Goal: Use online tool/utility: Utilize a website feature to perform a specific function

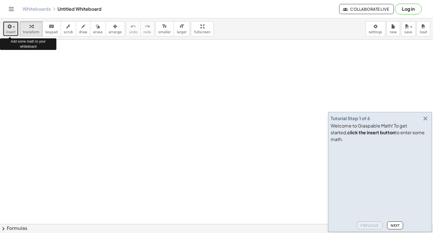
click at [11, 30] on span "insert" at bounding box center [11, 32] width 10 height 4
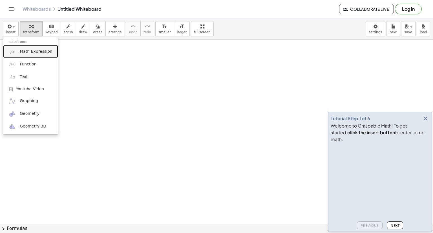
click at [29, 54] on link "Math Expression" at bounding box center [30, 51] width 55 height 13
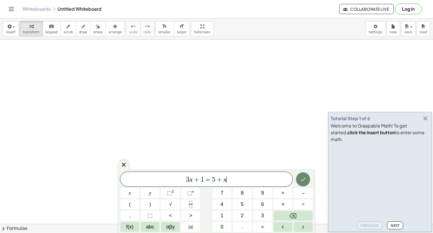
click at [304, 179] on icon "Done" at bounding box center [302, 179] width 7 height 7
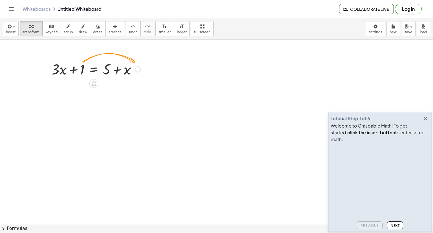
click at [78, 66] on div at bounding box center [95, 68] width 95 height 19
drag, startPoint x: 78, startPoint y: 66, endPoint x: 134, endPoint y: 72, distance: 57.0
click at [134, 72] on div at bounding box center [95, 68] width 95 height 19
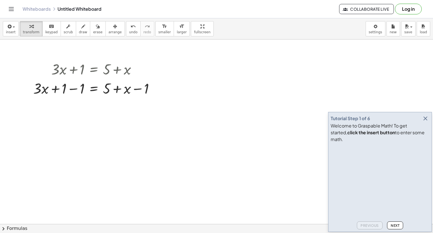
click at [393, 222] on button "Next" at bounding box center [395, 225] width 16 height 8
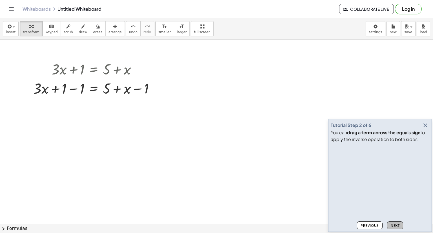
click at [393, 222] on button "Next" at bounding box center [395, 225] width 16 height 8
click at [73, 88] on div at bounding box center [95, 87] width 131 height 19
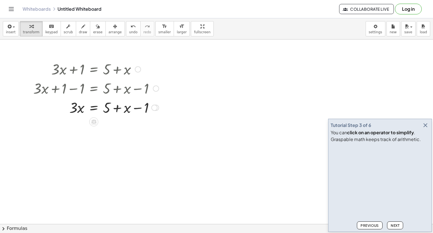
click at [137, 108] on div at bounding box center [95, 106] width 131 height 19
drag, startPoint x: 145, startPoint y: 108, endPoint x: 117, endPoint y: 109, distance: 27.6
click at [117, 109] on div at bounding box center [95, 106] width 131 height 19
click at [116, 128] on div at bounding box center [95, 126] width 131 height 19
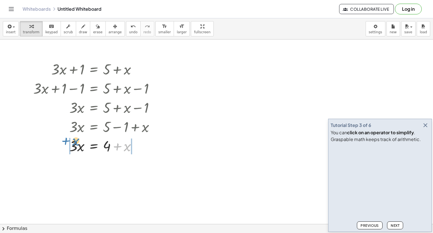
drag, startPoint x: 128, startPoint y: 150, endPoint x: 76, endPoint y: 145, distance: 51.8
click at [76, 145] on div at bounding box center [95, 145] width 131 height 19
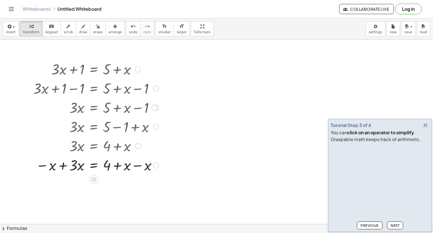
click at [135, 165] on div at bounding box center [95, 164] width 131 height 19
click at [63, 185] on div at bounding box center [95, 183] width 131 height 19
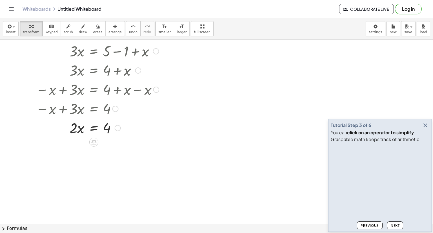
scroll to position [77, 0]
click at [398, 225] on span "Next" at bounding box center [394, 225] width 9 height 4
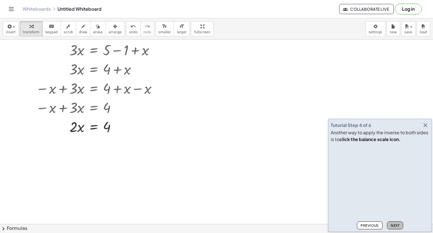
click at [398, 225] on span "Next" at bounding box center [394, 225] width 9 height 4
click at [375, 228] on button "Previous" at bounding box center [370, 225] width 26 height 8
click at [400, 224] on button "Next" at bounding box center [395, 225] width 16 height 8
drag, startPoint x: 74, startPoint y: 125, endPoint x: 103, endPoint y: 142, distance: 34.0
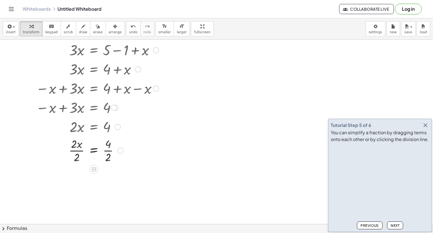
click at [110, 151] on div at bounding box center [95, 150] width 131 height 28
click at [77, 178] on div at bounding box center [95, 178] width 131 height 28
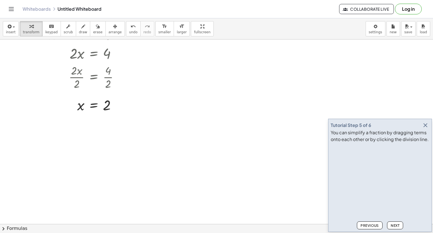
scroll to position [150, 0]
drag, startPoint x: 80, startPoint y: 105, endPoint x: 123, endPoint y: 112, distance: 43.9
click at [123, 112] on div at bounding box center [95, 104] width 131 height 19
click at [70, 123] on div at bounding box center [95, 123] width 131 height 19
click at [116, 143] on div at bounding box center [95, 142] width 131 height 19
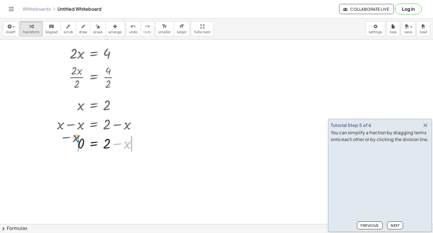
drag, startPoint x: 121, startPoint y: 146, endPoint x: 69, endPoint y: 140, distance: 52.8
click at [69, 140] on div at bounding box center [95, 142] width 131 height 19
click at [136, 162] on div at bounding box center [96, 161] width 133 height 19
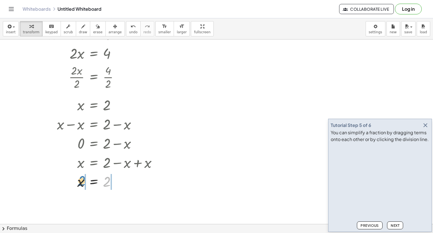
drag, startPoint x: 106, startPoint y: 182, endPoint x: 81, endPoint y: 181, distance: 25.1
click at [81, 181] on div at bounding box center [96, 181] width 133 height 19
click at [117, 201] on div at bounding box center [96, 199] width 133 height 19
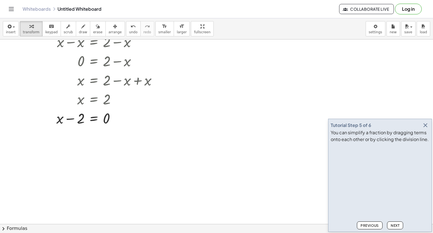
scroll to position [233, 0]
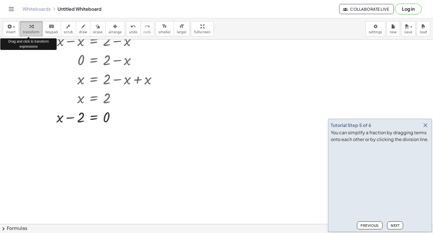
click at [32, 28] on div "button" at bounding box center [31, 26] width 17 height 7
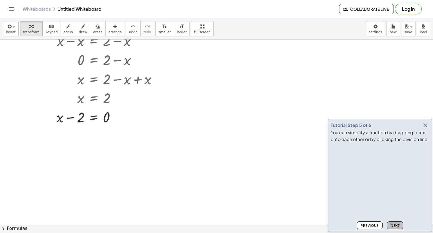
click at [395, 221] on button "Next" at bounding box center [395, 225] width 16 height 8
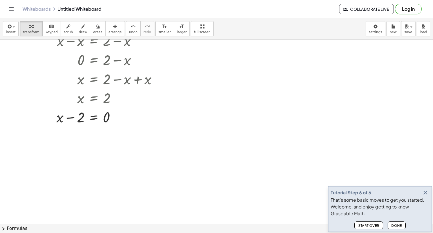
click at [394, 226] on span "Done" at bounding box center [396, 225] width 11 height 4
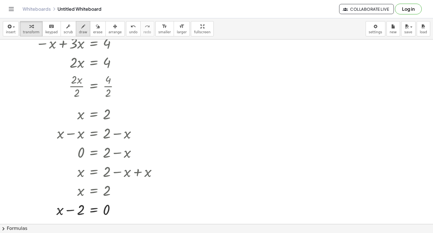
scroll to position [141, 0]
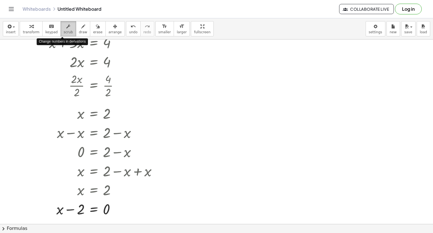
click at [66, 26] on icon "button" at bounding box center [68, 26] width 4 height 7
click at [95, 26] on button "erase" at bounding box center [97, 28] width 15 height 15
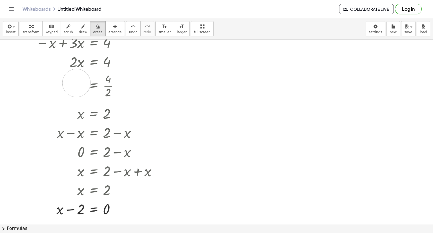
click at [76, 83] on div at bounding box center [216, 82] width 433 height 369
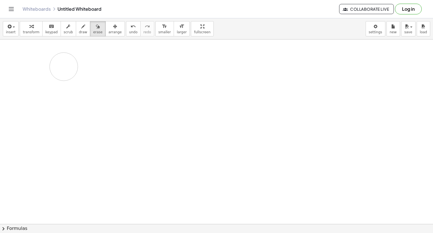
drag, startPoint x: 76, startPoint y: 83, endPoint x: 64, endPoint y: 66, distance: 20.7
click at [64, 66] on div at bounding box center [216, 82] width 433 height 369
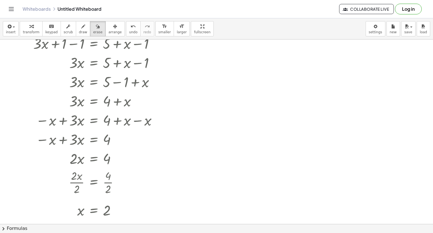
scroll to position [0, 0]
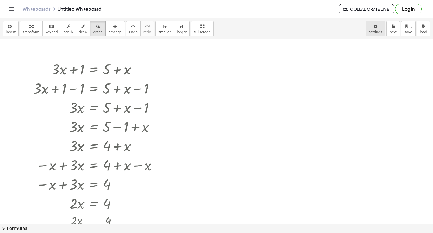
click at [381, 32] on body "Graspable Math Activities Get Started Activity Bank Assigned Work Classes White…" at bounding box center [216, 116] width 433 height 233
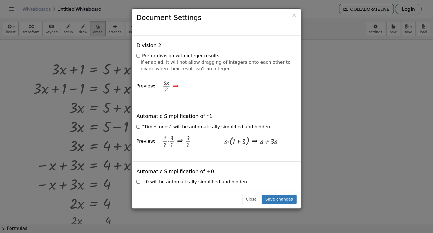
scroll to position [698, 0]
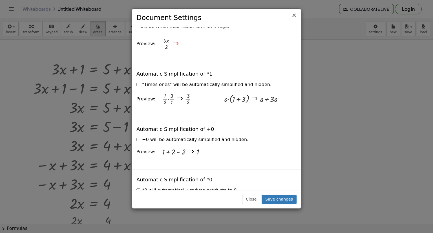
click at [295, 15] on span "×" at bounding box center [293, 15] width 5 height 7
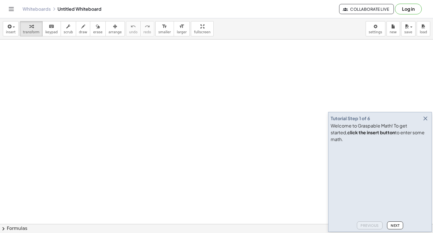
click at [424, 122] on icon "button" at bounding box center [425, 118] width 7 height 7
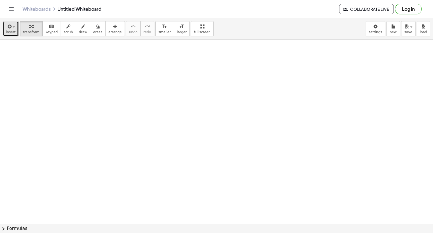
click at [8, 29] on icon "button" at bounding box center [8, 26] width 5 height 7
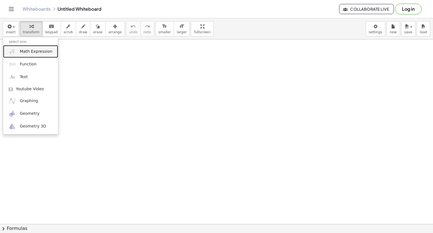
click at [22, 50] on span "Math Expression" at bounding box center [36, 52] width 32 height 6
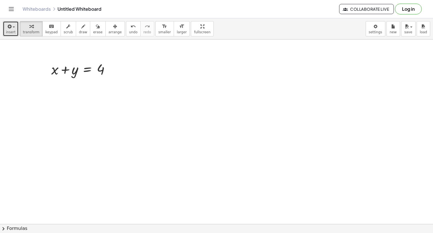
click at [12, 31] on span "insert" at bounding box center [11, 32] width 10 height 4
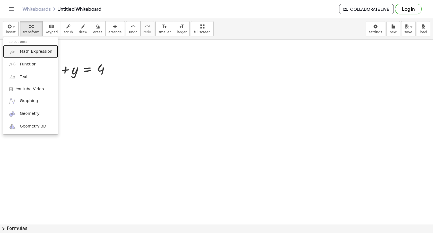
click at [19, 52] on link "Math Expression" at bounding box center [30, 51] width 55 height 13
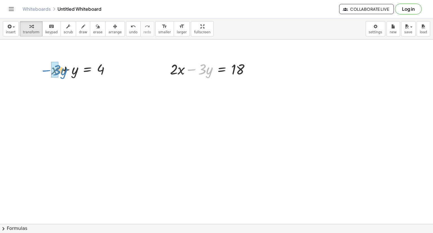
drag, startPoint x: 193, startPoint y: 71, endPoint x: 46, endPoint y: 72, distance: 147.0
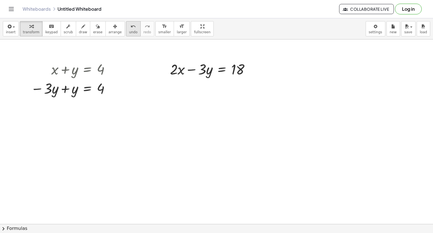
click at [130, 26] on icon "undo" at bounding box center [132, 26] width 5 height 7
click at [89, 83] on icon at bounding box center [87, 83] width 5 height 5
click at [89, 83] on span "×" at bounding box center [87, 83] width 3 height 8
click at [73, 90] on div at bounding box center [76, 88] width 107 height 21
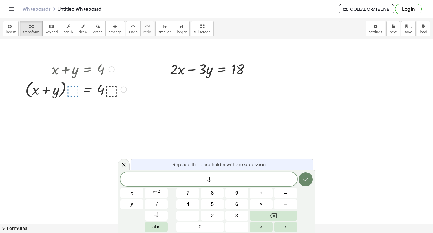
click at [305, 176] on icon "Done" at bounding box center [305, 179] width 7 height 7
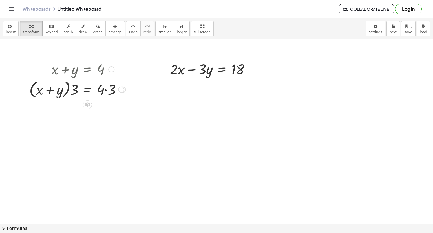
click at [70, 90] on div at bounding box center [77, 88] width 102 height 21
click at [76, 90] on div at bounding box center [77, 88] width 102 height 21
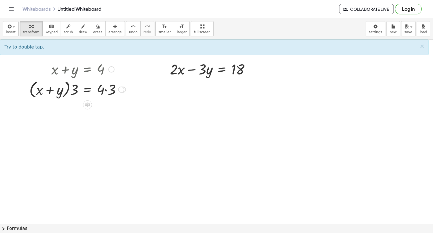
click at [73, 88] on div at bounding box center [77, 88] width 102 height 21
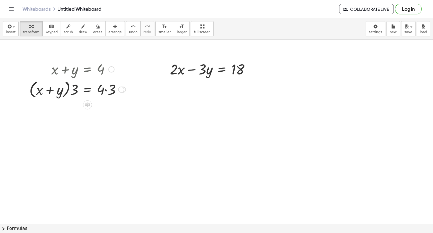
click at [73, 88] on div at bounding box center [77, 88] width 102 height 21
click at [107, 110] on div at bounding box center [77, 108] width 102 height 19
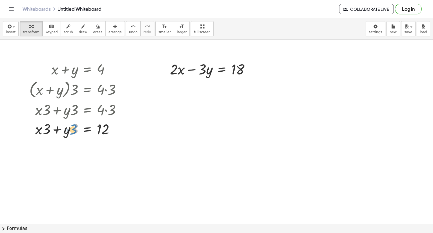
click at [72, 130] on div at bounding box center [77, 128] width 102 height 19
drag, startPoint x: 66, startPoint y: 130, endPoint x: 205, endPoint y: 84, distance: 146.3
drag, startPoint x: 46, startPoint y: 132, endPoint x: 183, endPoint y: 85, distance: 145.0
drag, startPoint x: 177, startPoint y: 70, endPoint x: 40, endPoint y: 142, distance: 155.4
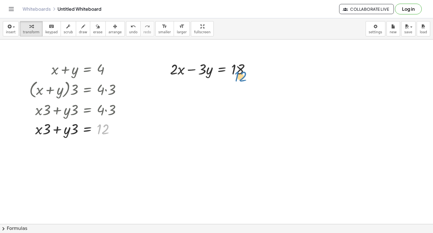
drag, startPoint x: 99, startPoint y: 128, endPoint x: 236, endPoint y: 75, distance: 146.4
click at [115, 129] on div at bounding box center [116, 129] width 6 height 6
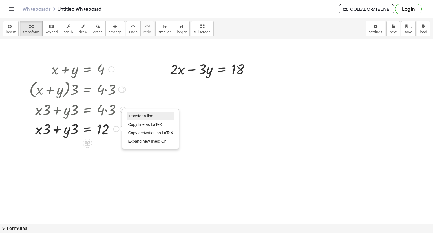
click at [142, 115] on span "Transform line" at bounding box center [140, 115] width 25 height 5
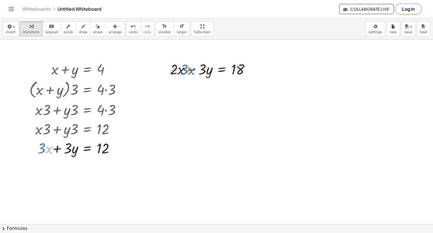
drag, startPoint x: 44, startPoint y: 151, endPoint x: 186, endPoint y: 72, distance: 162.3
drag, startPoint x: 251, startPoint y: 70, endPoint x: 35, endPoint y: 167, distance: 237.5
click at [45, 161] on div at bounding box center [51, 162] width 90 height 19
click at [130, 25] on icon "undo" at bounding box center [132, 26] width 5 height 7
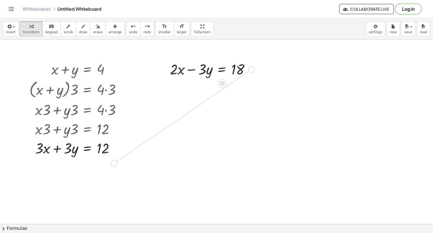
drag, startPoint x: 253, startPoint y: 69, endPoint x: 114, endPoint y: 164, distance: 168.2
drag, startPoint x: 110, startPoint y: 161, endPoint x: 114, endPoint y: 168, distance: 8.2
click at [80, 161] on div "+ · 2 · x − · 3 · y = 18" at bounding box center [80, 161] width 0 height 0
drag, startPoint x: 110, startPoint y: 161, endPoint x: 114, endPoint y: 179, distance: 18.4
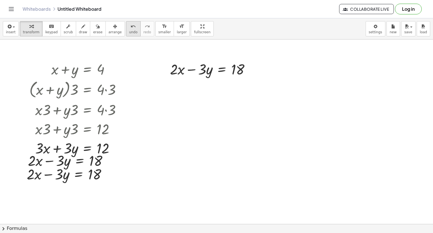
click at [130, 24] on icon "undo" at bounding box center [132, 26] width 5 height 7
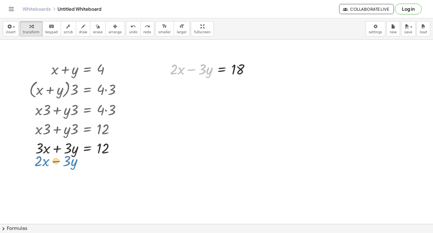
drag, startPoint x: 181, startPoint y: 70, endPoint x: 45, endPoint y: 161, distance: 163.5
drag, startPoint x: 223, startPoint y: 68, endPoint x: 87, endPoint y: 160, distance: 164.3
drag, startPoint x: 219, startPoint y: 69, endPoint x: 83, endPoint y: 161, distance: 164.1
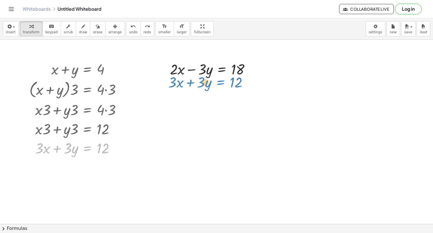
drag, startPoint x: 86, startPoint y: 148, endPoint x: 219, endPoint y: 82, distance: 148.2
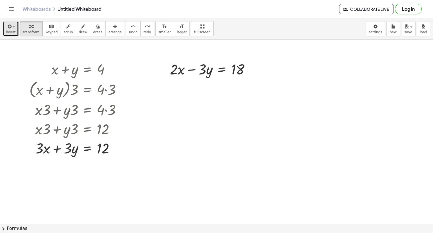
click at [15, 32] on button "insert" at bounding box center [11, 28] width 16 height 15
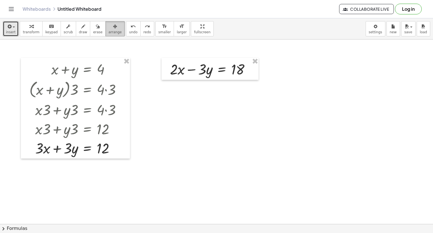
click at [113, 25] on icon "button" at bounding box center [115, 26] width 4 height 7
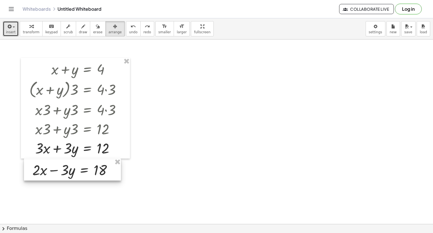
drag, startPoint x: 228, startPoint y: 66, endPoint x: 91, endPoint y: 166, distance: 170.5
click at [91, 166] on div at bounding box center [72, 169] width 97 height 22
click at [24, 28] on div "button" at bounding box center [31, 26] width 17 height 7
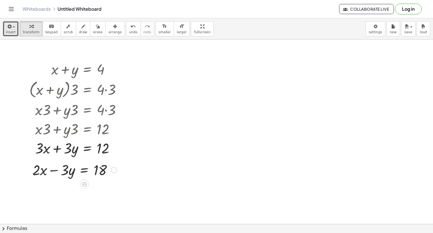
click at [67, 171] on div at bounding box center [75, 169] width 90 height 19
click at [48, 31] on span "keypad" at bounding box center [51, 32] width 12 height 4
click at [29, 26] on icon "button" at bounding box center [31, 26] width 4 height 7
click at [129, 31] on span "undo" at bounding box center [133, 32] width 8 height 4
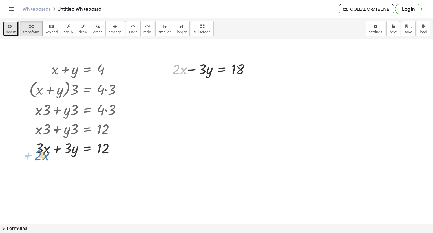
drag, startPoint x: 179, startPoint y: 68, endPoint x: 42, endPoint y: 155, distance: 163.0
click at [220, 83] on icon at bounding box center [221, 83] width 5 height 5
click at [244, 84] on icon at bounding box center [244, 83] width 5 height 5
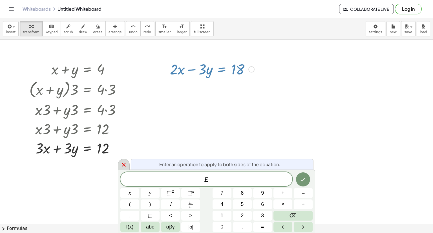
click at [127, 164] on icon at bounding box center [123, 164] width 7 height 7
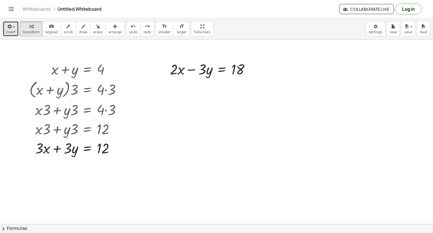
click at [13, 32] on span "insert" at bounding box center [11, 32] width 10 height 4
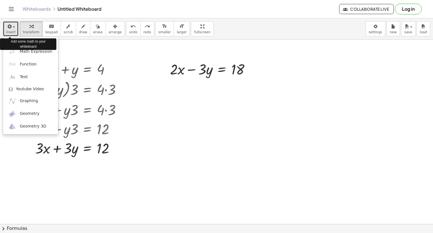
click at [13, 32] on span "insert" at bounding box center [11, 32] width 10 height 4
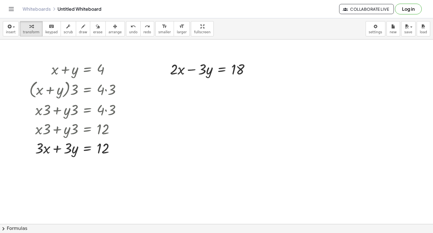
click at [12, 12] on icon "Toggle navigation" at bounding box center [11, 9] width 7 height 7
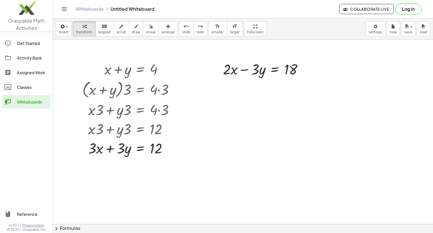
click at [63, 12] on icon "Toggle navigation" at bounding box center [64, 9] width 7 height 7
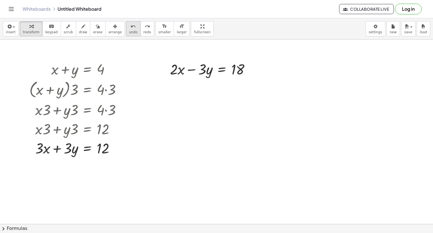
click at [126, 32] on button "undo undo" at bounding box center [133, 28] width 15 height 15
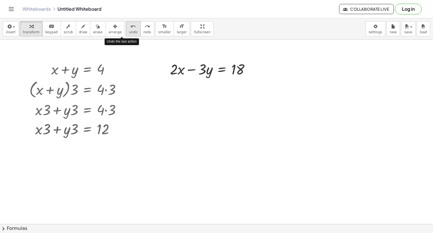
click at [126, 32] on button "undo undo" at bounding box center [133, 28] width 15 height 15
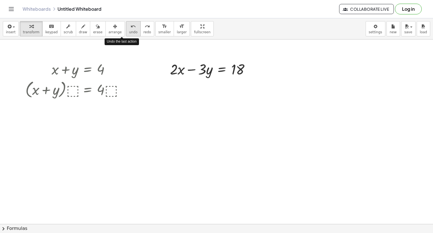
click at [126, 32] on button "undo undo" at bounding box center [133, 28] width 15 height 15
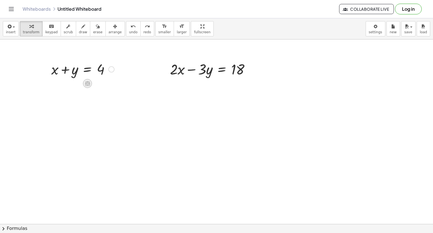
click at [87, 84] on icon at bounding box center [87, 83] width 5 height 5
click at [87, 84] on span "×" at bounding box center [87, 83] width 3 height 8
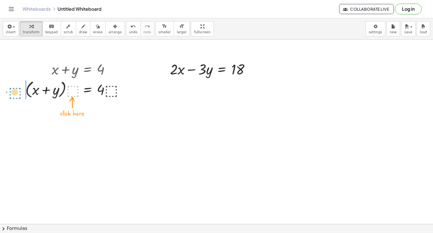
drag, startPoint x: 72, startPoint y: 93, endPoint x: 13, endPoint y: 94, distance: 58.9
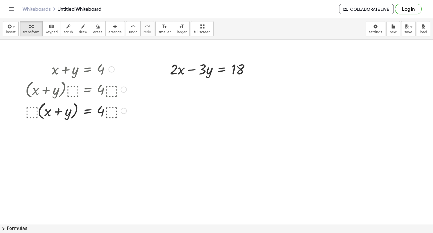
click at [32, 112] on div at bounding box center [76, 109] width 107 height 21
click at [40, 109] on div at bounding box center [76, 109] width 107 height 21
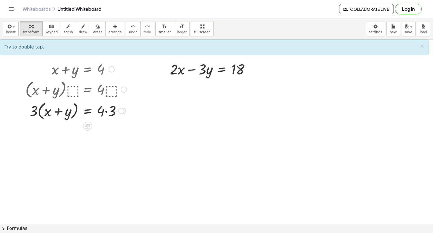
click at [42, 112] on div at bounding box center [76, 109] width 107 height 21
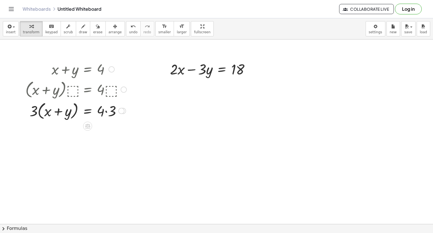
click at [42, 112] on div at bounding box center [76, 109] width 107 height 21
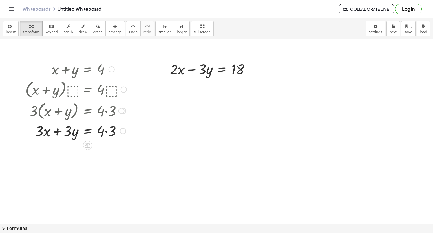
click at [109, 133] on div at bounding box center [76, 130] width 107 height 19
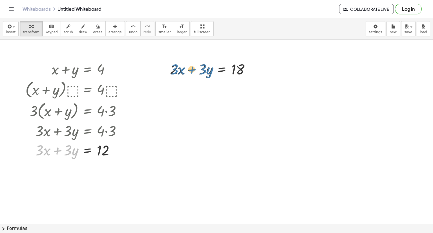
drag, startPoint x: 61, startPoint y: 153, endPoint x: 196, endPoint y: 72, distance: 157.0
click at [224, 84] on icon at bounding box center [222, 83] width 6 height 6
click at [198, 85] on span "+" at bounding box center [198, 83] width 3 height 8
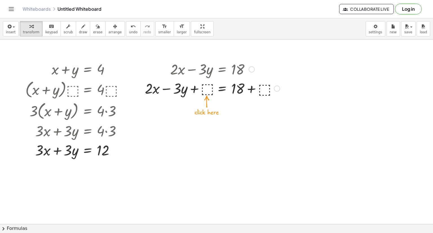
click at [207, 92] on div at bounding box center [212, 87] width 141 height 19
click at [207, 88] on div at bounding box center [212, 87] width 141 height 19
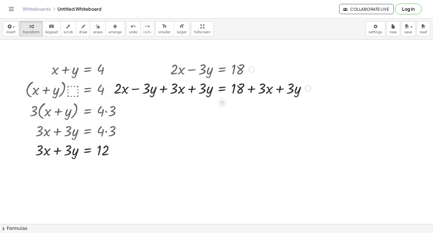
click at [133, 89] on div at bounding box center [212, 87] width 202 height 19
drag, startPoint x: 180, startPoint y: 92, endPoint x: 142, endPoint y: 92, distance: 37.7
click at [142, 92] on div at bounding box center [212, 87] width 202 height 19
click at [135, 90] on div at bounding box center [212, 87] width 202 height 19
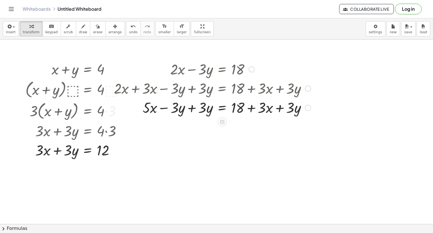
click at [191, 108] on div at bounding box center [212, 106] width 202 height 19
click at [306, 106] on div at bounding box center [306, 107] width 6 height 6
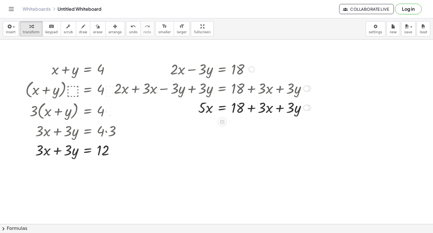
click at [311, 107] on div at bounding box center [307, 107] width 6 height 6
click at [310, 107] on div at bounding box center [307, 107] width 6 height 6
click at [307, 107] on div "Transform line Copy line as LaTeX Copy derivation as LaTeX Expand new lines: On" at bounding box center [306, 107] width 6 height 6
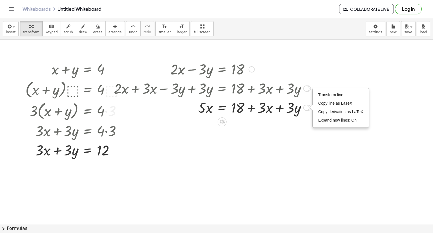
click at [267, 106] on div at bounding box center [212, 106] width 202 height 19
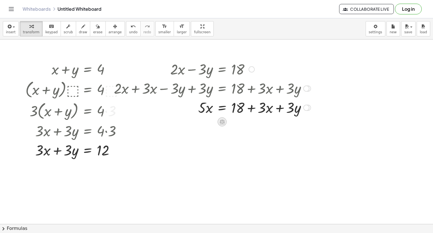
click at [224, 117] on div at bounding box center [221, 121] width 9 height 9
click at [243, 120] on icon at bounding box center [244, 121] width 5 height 5
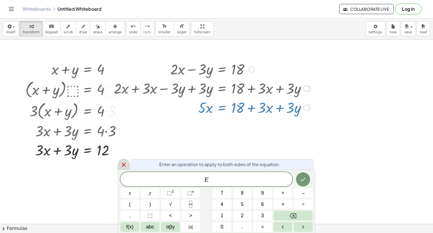
click at [123, 163] on icon at bounding box center [124, 164] width 4 height 4
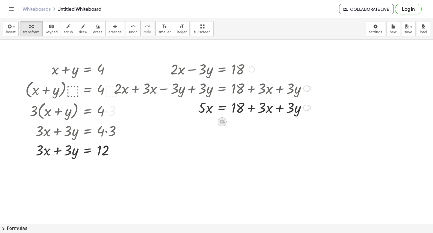
click at [222, 119] on icon at bounding box center [222, 122] width 6 height 6
click at [202, 122] on div "+" at bounding box center [199, 121] width 9 height 9
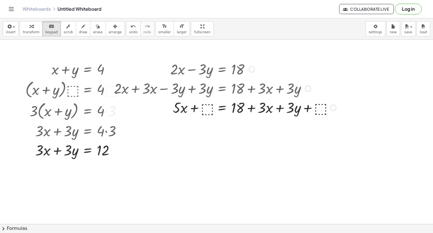
click at [203, 108] on div at bounding box center [225, 106] width 228 height 19
click at [25, 31] on span "transform" at bounding box center [31, 32] width 17 height 4
click at [210, 108] on div at bounding box center [225, 106] width 228 height 19
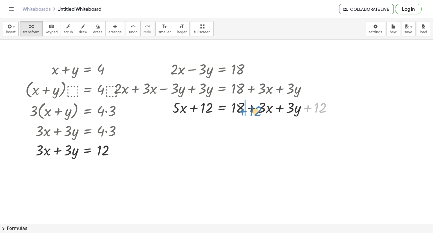
drag, startPoint x: 312, startPoint y: 108, endPoint x: 247, endPoint y: 112, distance: 65.4
click at [247, 112] on div at bounding box center [225, 106] width 228 height 19
click at [251, 108] on div at bounding box center [225, 106] width 228 height 19
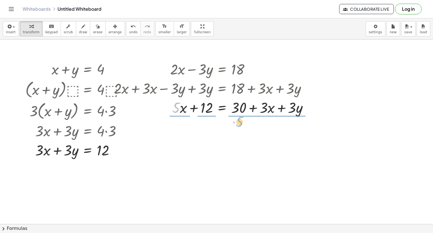
drag, startPoint x: 177, startPoint y: 102, endPoint x: 240, endPoint y: 116, distance: 64.9
click at [240, 116] on div at bounding box center [213, 106] width 204 height 19
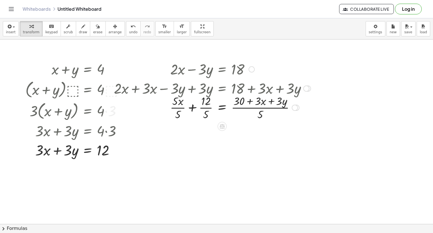
click at [177, 109] on div at bounding box center [212, 107] width 202 height 28
click at [257, 108] on div at bounding box center [212, 107] width 202 height 28
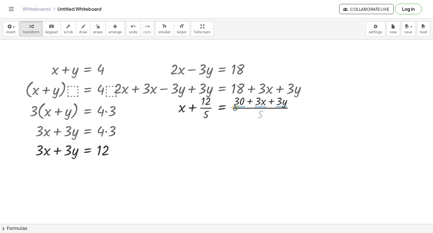
drag, startPoint x: 260, startPoint y: 112, endPoint x: 235, endPoint y: 104, distance: 25.8
click at [235, 104] on div at bounding box center [212, 107] width 202 height 28
click at [236, 108] on div at bounding box center [214, 107] width 206 height 28
click at [262, 107] on div at bounding box center [212, 107] width 202 height 28
click at [284, 108] on div at bounding box center [212, 107] width 202 height 28
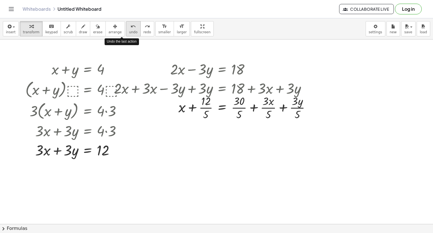
click at [126, 28] on button "undo undo" at bounding box center [133, 28] width 15 height 15
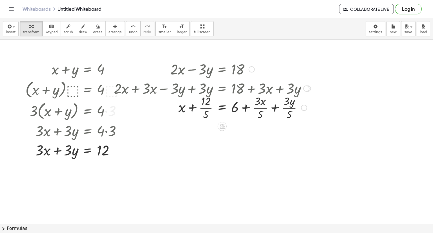
click at [9, 9] on icon "Toggle navigation" at bounding box center [11, 8] width 5 height 3
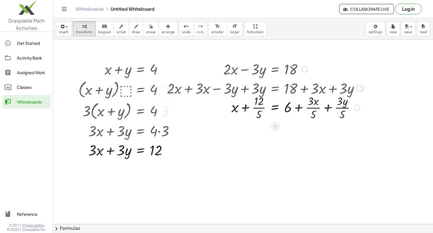
drag, startPoint x: 25, startPoint y: 61, endPoint x: 234, endPoint y: 37, distance: 210.9
click at [25, 61] on div "Activity Bank" at bounding box center [32, 57] width 31 height 7
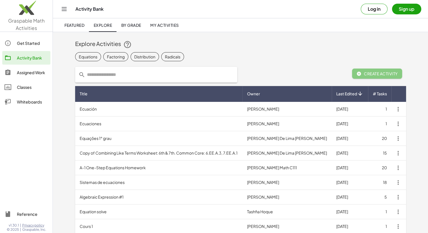
click at [15, 90] on div at bounding box center [11, 87] width 12 height 7
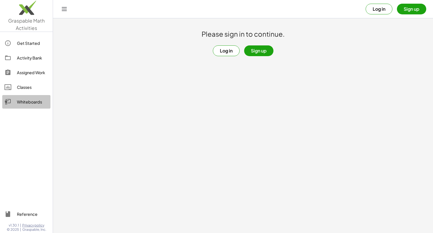
click at [20, 103] on div "Whiteboards" at bounding box center [32, 101] width 31 height 7
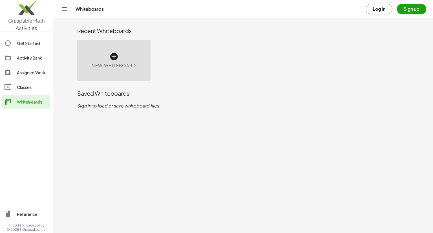
click at [114, 57] on icon at bounding box center [113, 56] width 9 height 9
